Goal: Check status: Check status

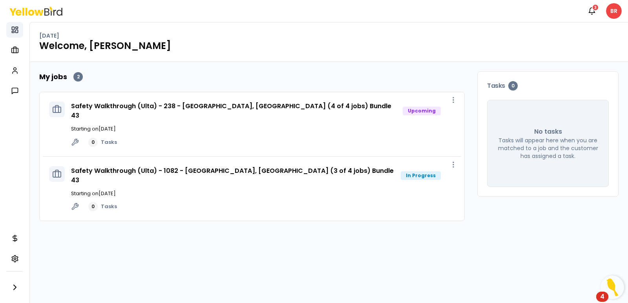
click at [16, 27] on rect at bounding box center [16, 28] width 2 height 2
click at [17, 52] on icon at bounding box center [15, 50] width 8 height 8
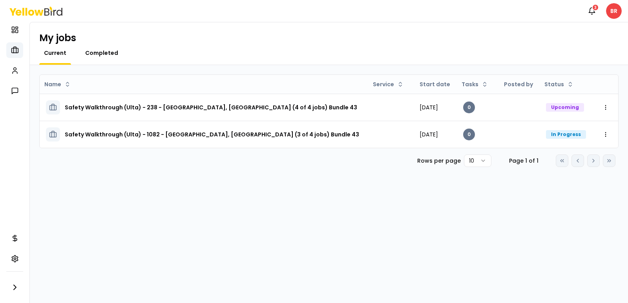
click at [102, 52] on span "Completed" at bounding box center [101, 53] width 33 height 8
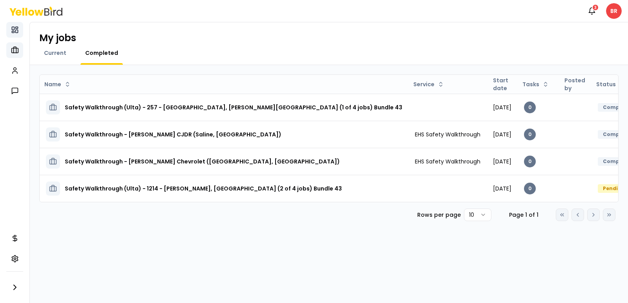
click at [13, 28] on icon at bounding box center [15, 30] width 8 height 8
